Goal: Task Accomplishment & Management: Use online tool/utility

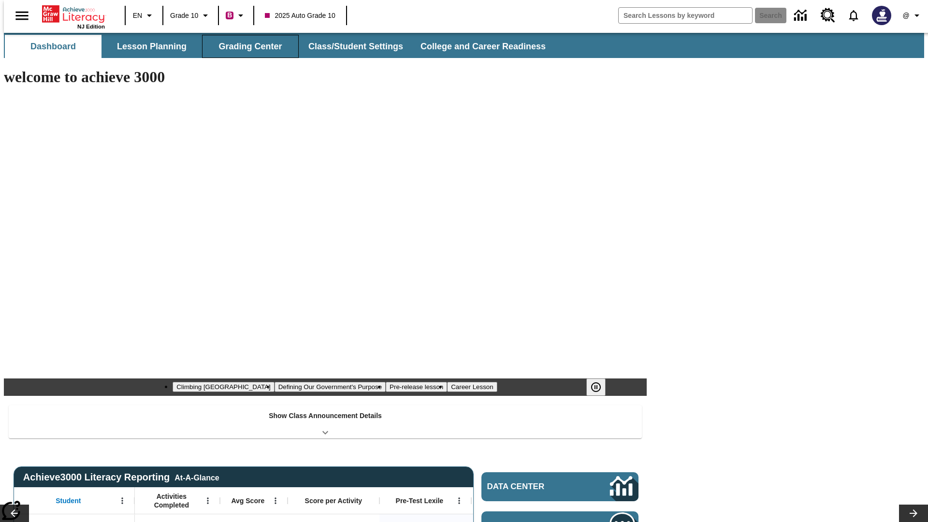
click at [247, 46] on button "Grading Center" at bounding box center [250, 46] width 97 height 23
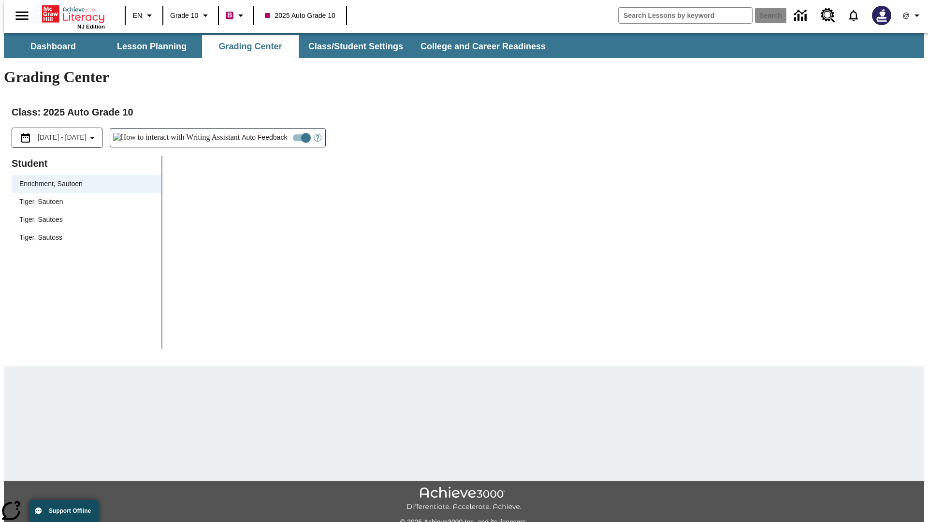
click at [83, 197] on span "Tiger, Sautoen" at bounding box center [86, 202] width 134 height 10
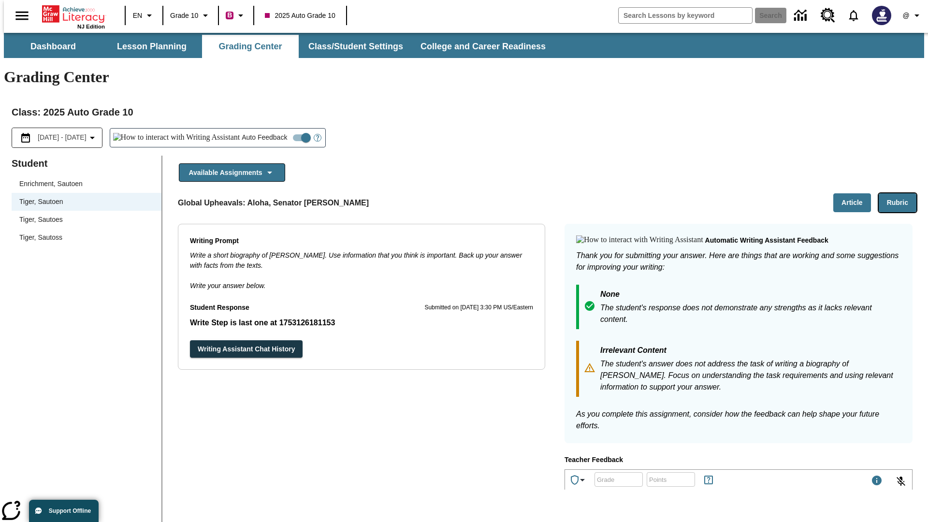
click at [902, 193] on button "Rubric" at bounding box center [898, 202] width 38 height 19
click at [856, 193] on button "Article" at bounding box center [853, 202] width 38 height 19
click at [144, 15] on icon "Language: EN, Select a language" at bounding box center [150, 16] width 12 height 12
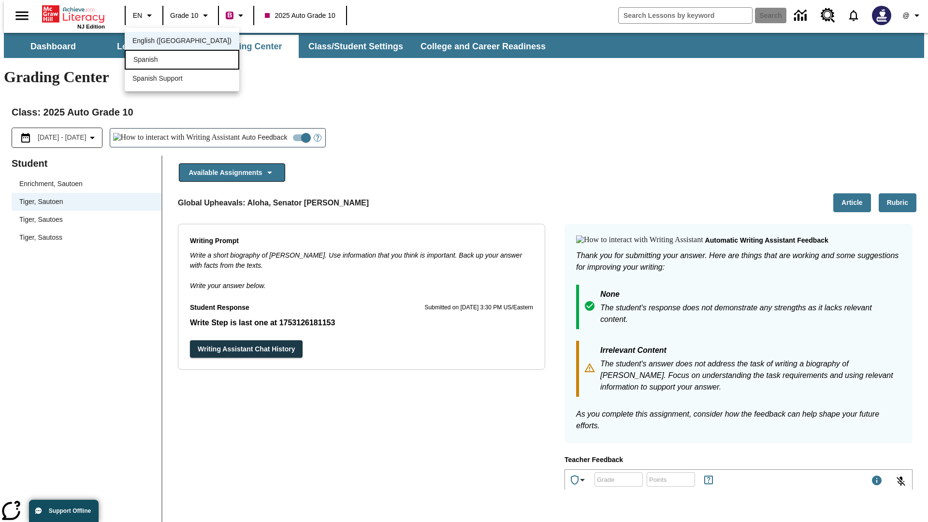
click at [161, 60] on div "Spanish" at bounding box center [182, 60] width 115 height 20
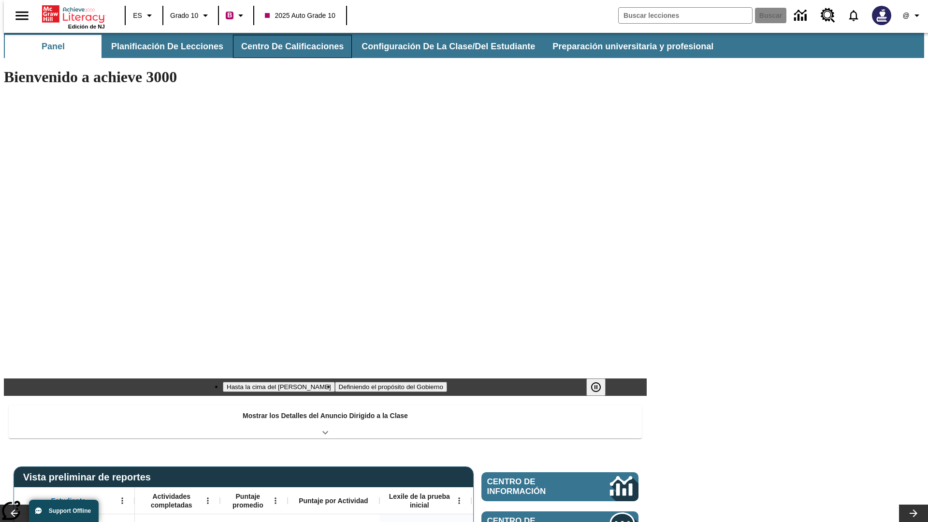
click at [284, 46] on button "Centro de calificaciones" at bounding box center [292, 46] width 119 height 23
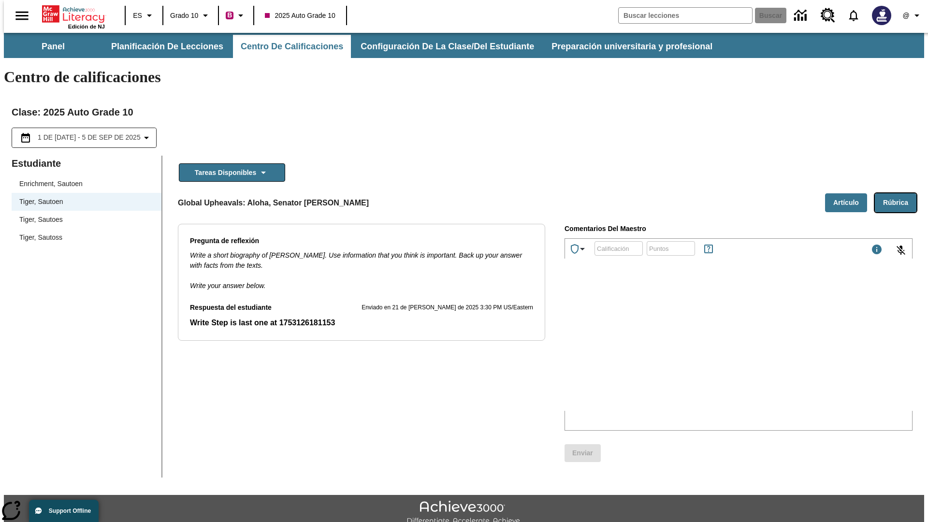
click at [900, 193] on button "Rúbrica" at bounding box center [896, 202] width 42 height 19
click at [850, 193] on button "Artículo" at bounding box center [846, 202] width 42 height 19
